Goal: Use online tool/utility: Utilize a website feature to perform a specific function

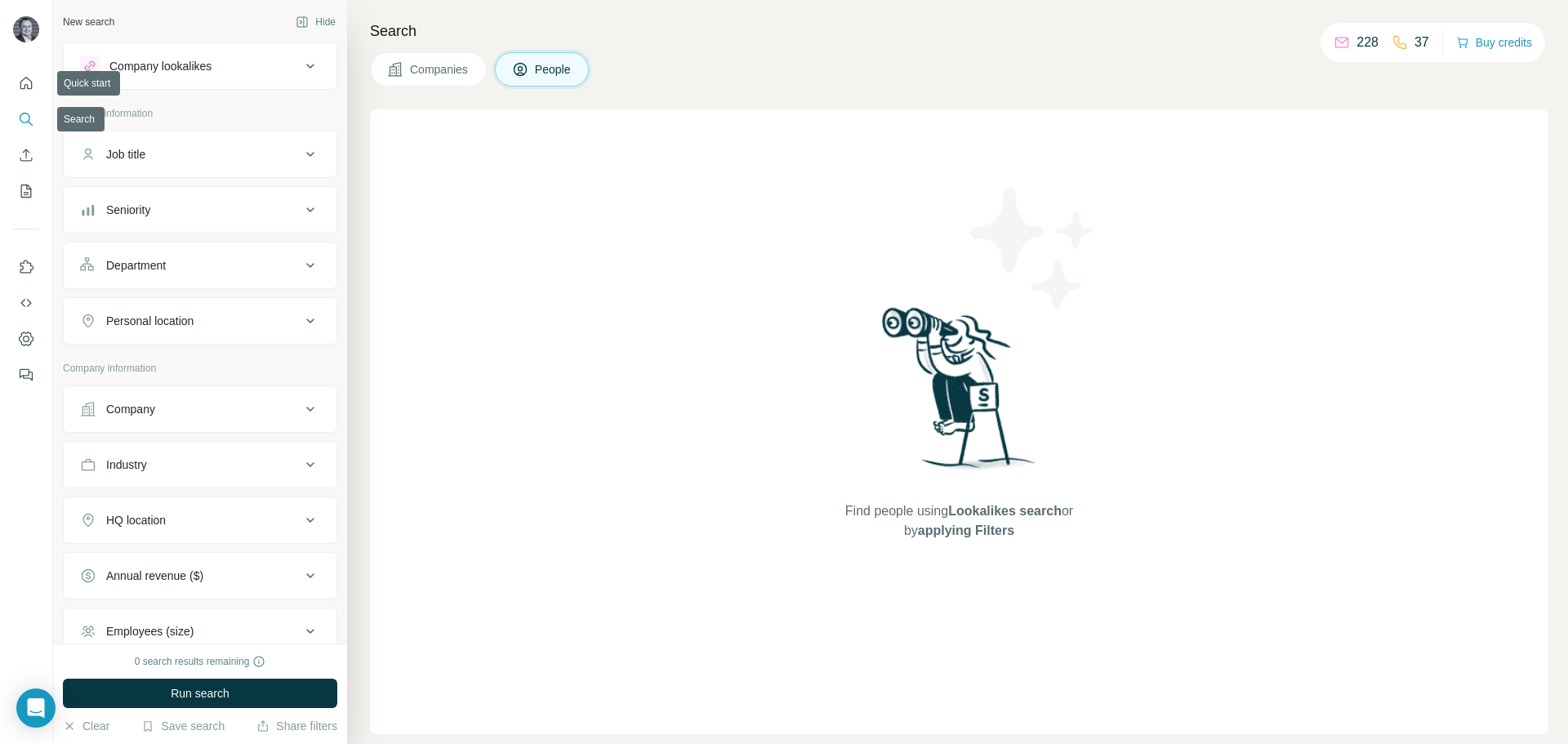
click at [27, 120] on icon "Search" at bounding box center [26, 120] width 17 height 17
click at [24, 126] on button "Search" at bounding box center [26, 120] width 26 height 30
click at [188, 75] on div "Company lookalikes" at bounding box center [190, 66] width 221 height 19
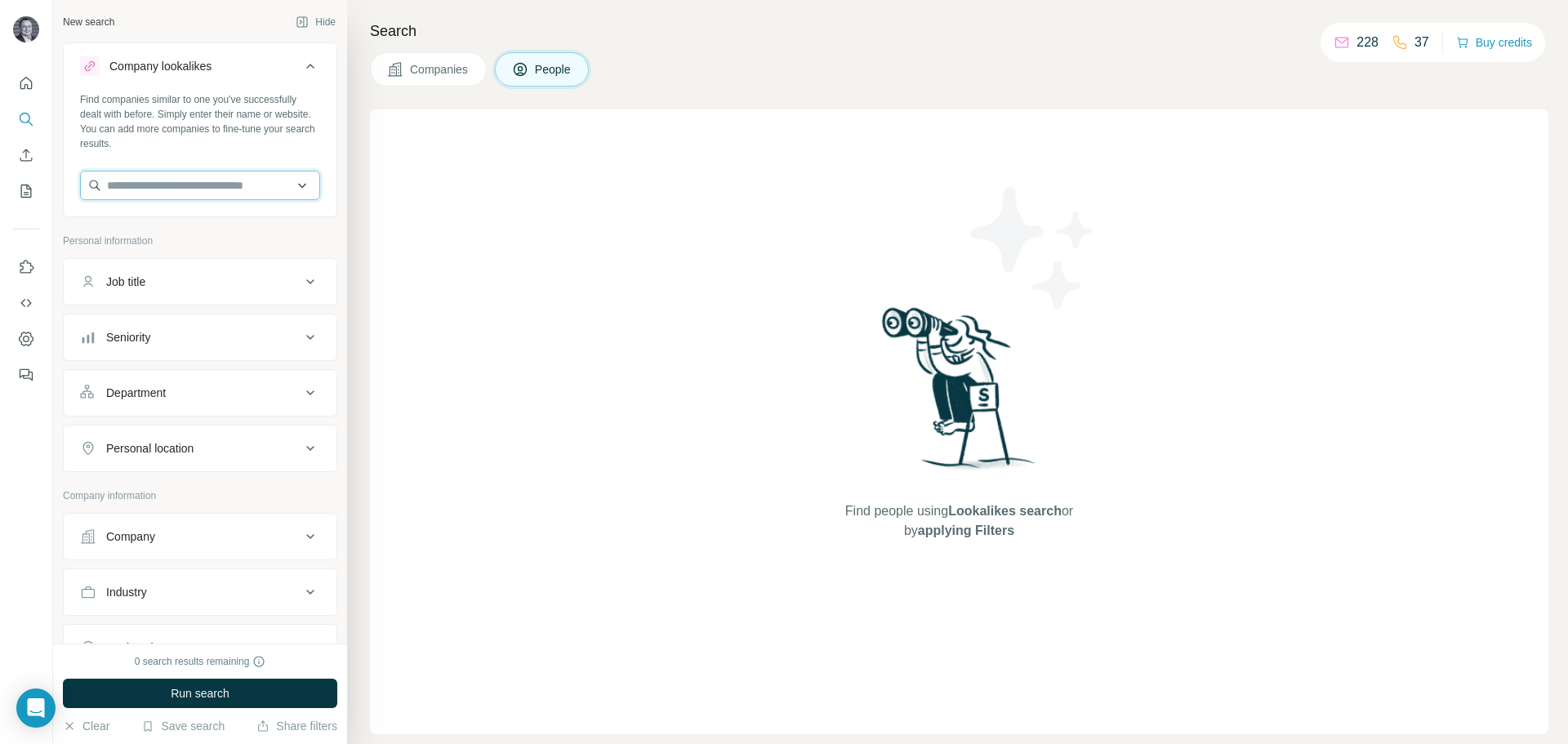
click at [193, 185] on input "text" at bounding box center [199, 186] width 240 height 30
paste input "********"
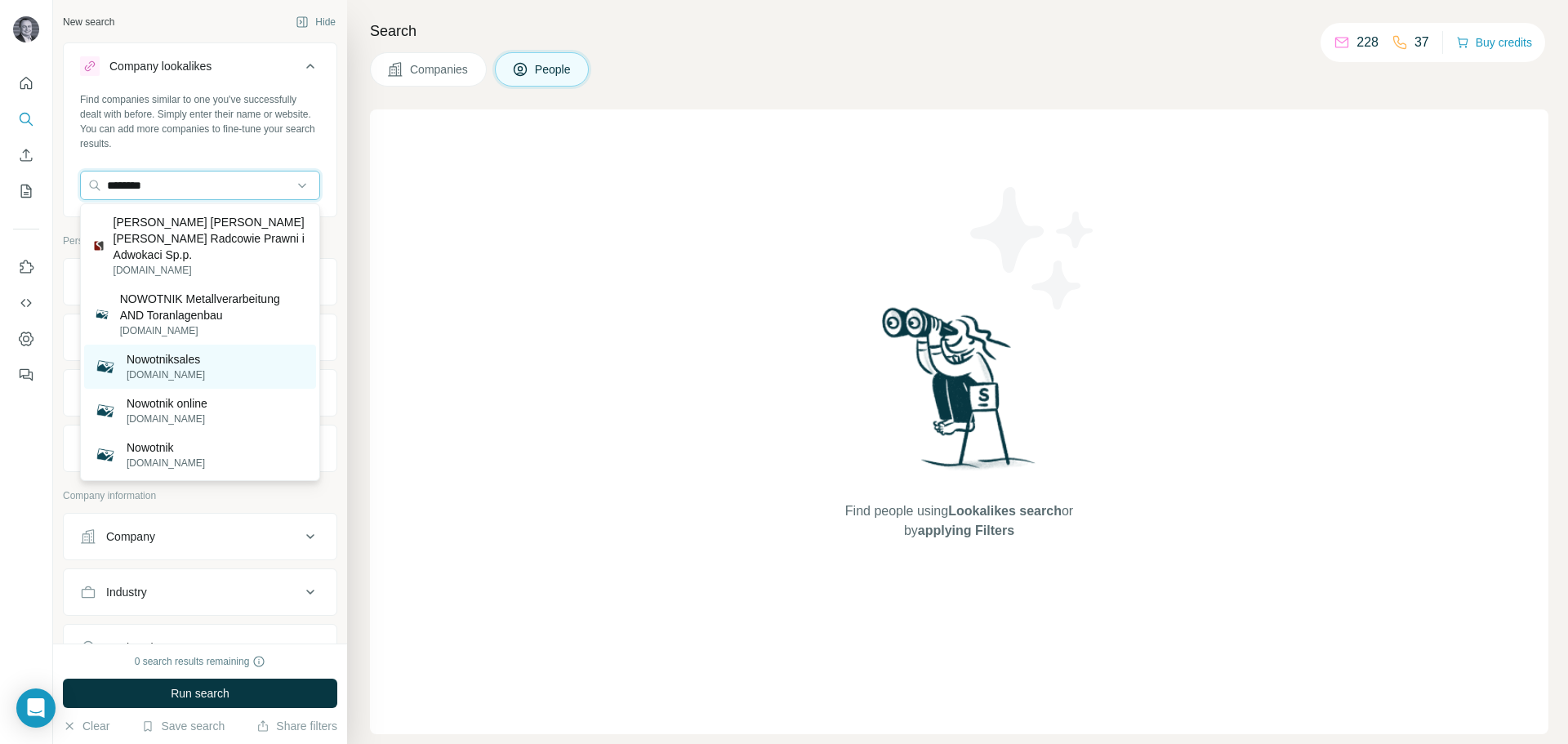
type input "********"
click at [161, 360] on p "Nowotniksales" at bounding box center [165, 360] width 79 height 17
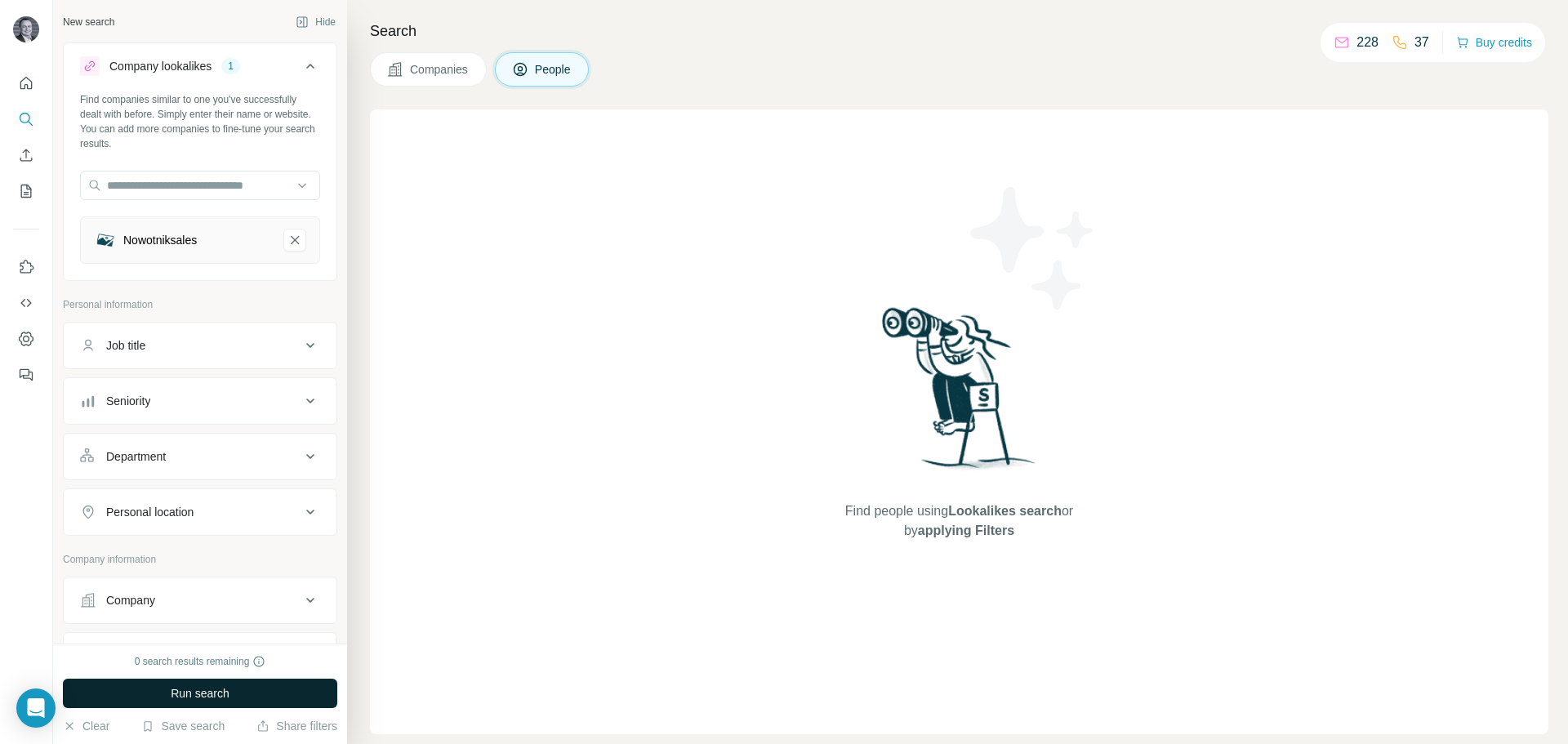
click at [195, 689] on span "Run search" at bounding box center [199, 694] width 58 height 17
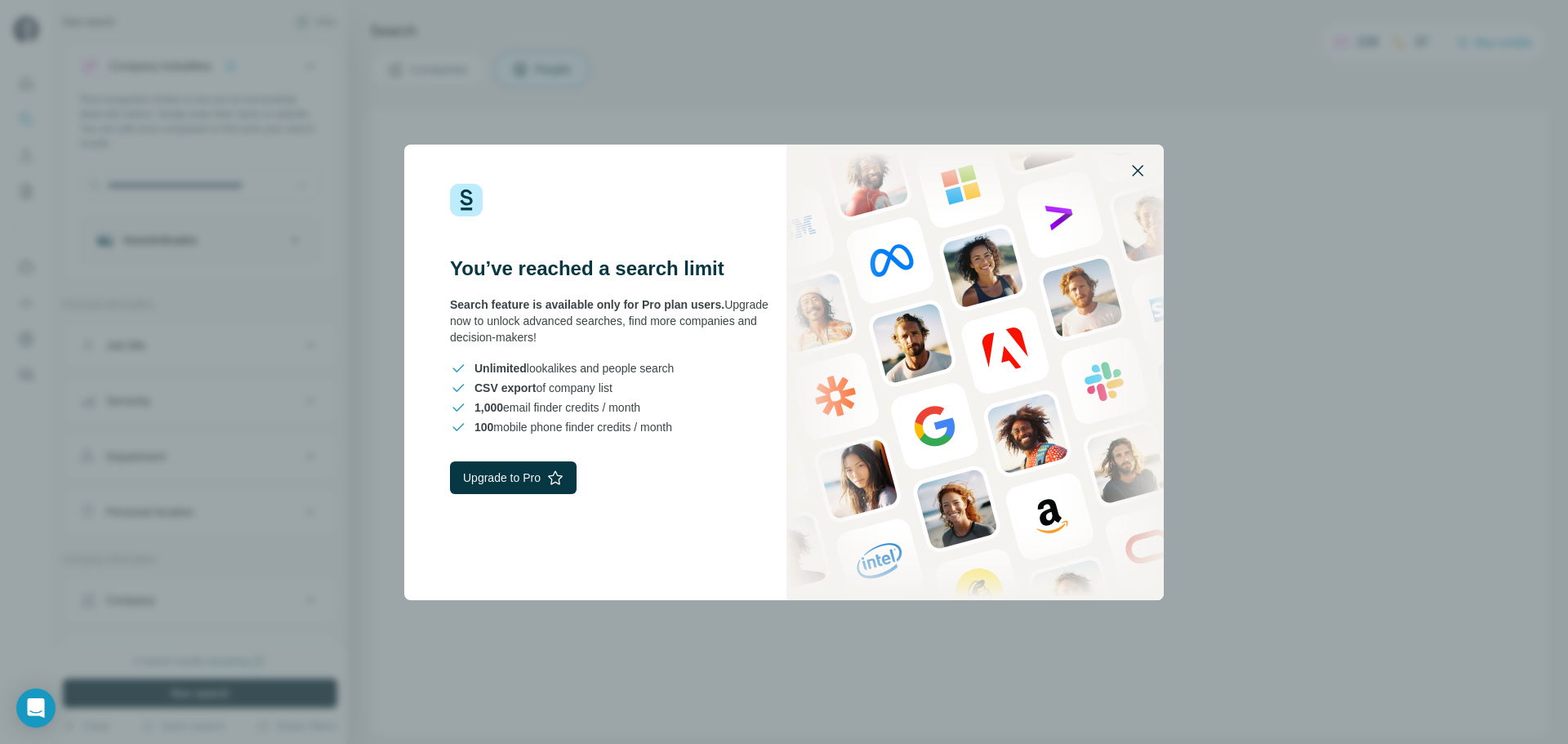
drag, startPoint x: 1141, startPoint y: 167, endPoint x: 1093, endPoint y: 140, distance: 55.1
click at [1141, 167] on icon "button" at bounding box center [1137, 171] width 11 height 11
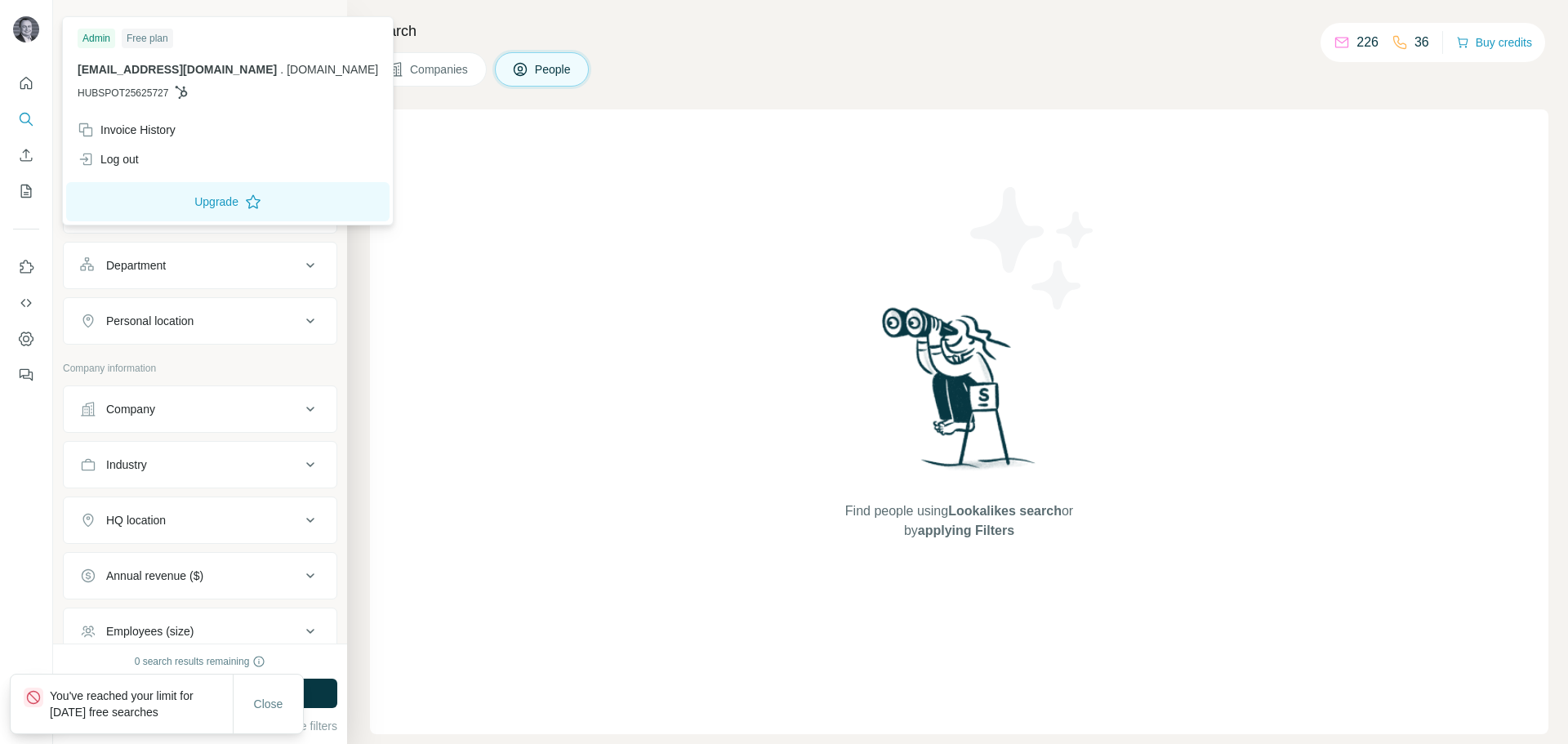
click at [26, 36] on img at bounding box center [26, 30] width 26 height 26
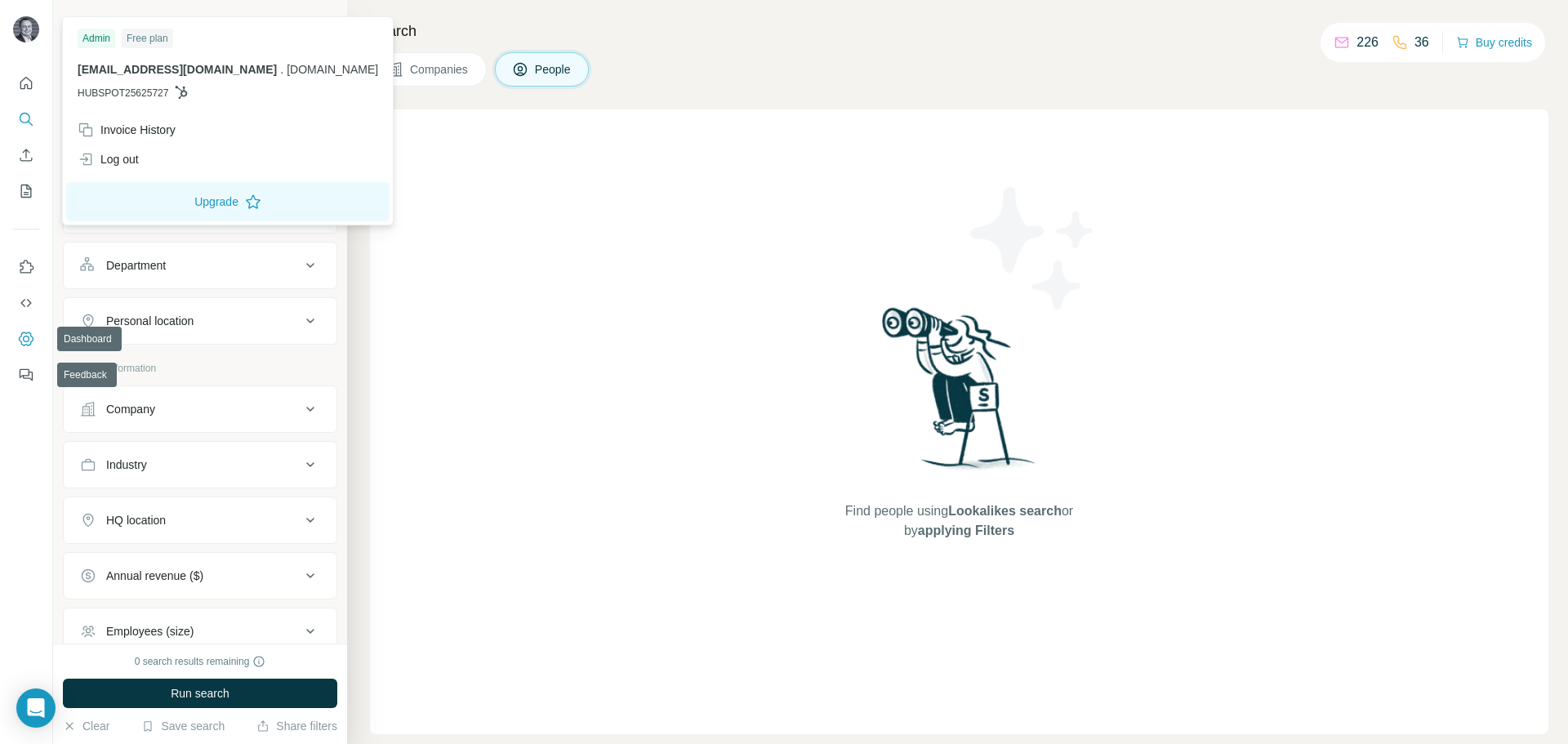
click at [24, 343] on icon "Dashboard" at bounding box center [26, 340] width 17 height 17
